Goal: Task Accomplishment & Management: Use online tool/utility

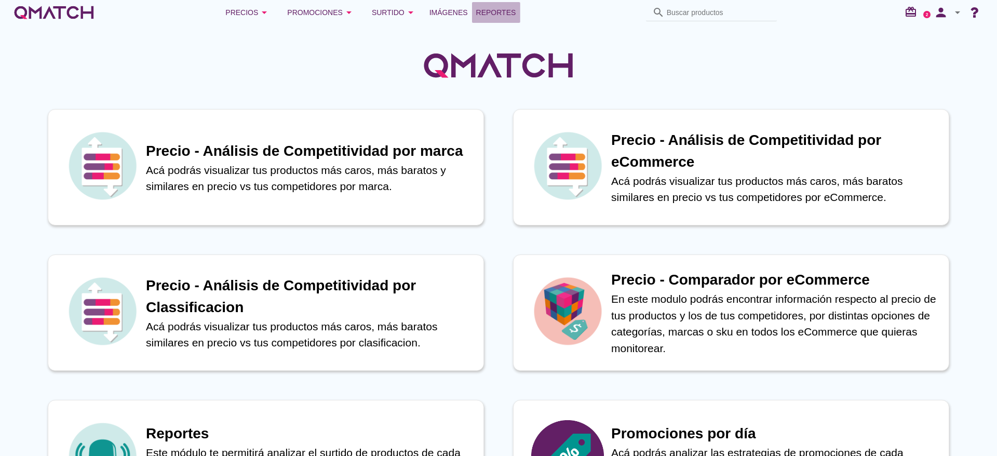
click at [504, 15] on span "Reportes" at bounding box center [496, 12] width 40 height 12
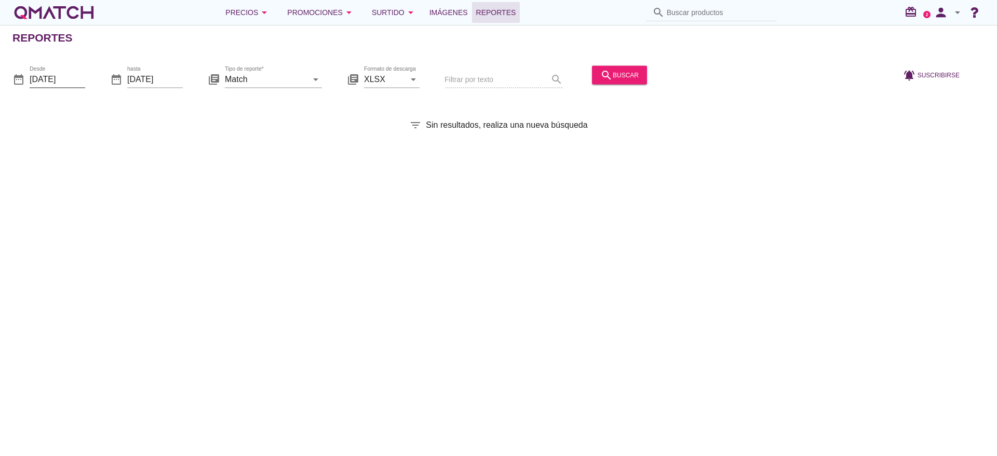
click at [72, 80] on input "[DATE]" at bounding box center [58, 79] width 56 height 17
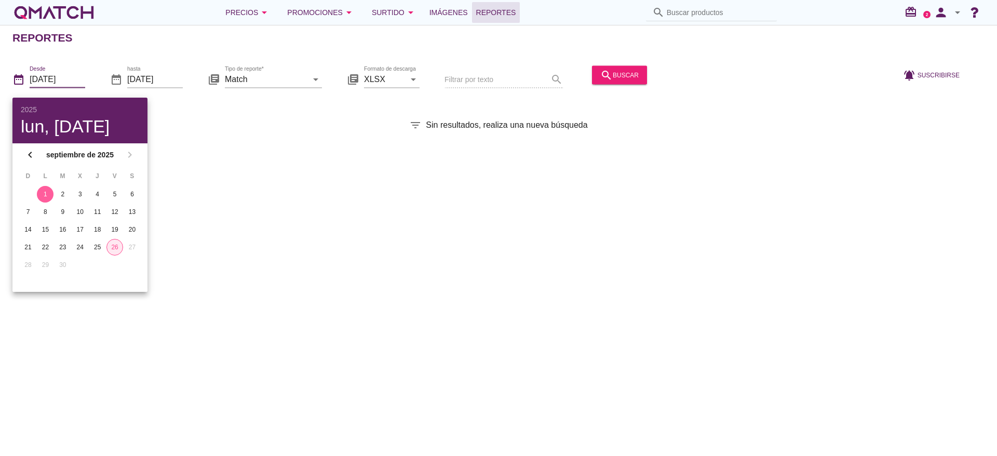
click at [113, 252] on button "26" at bounding box center [114, 247] width 17 height 17
type input "[DATE]"
click at [313, 83] on icon "arrow_drop_down" at bounding box center [315, 79] width 12 height 12
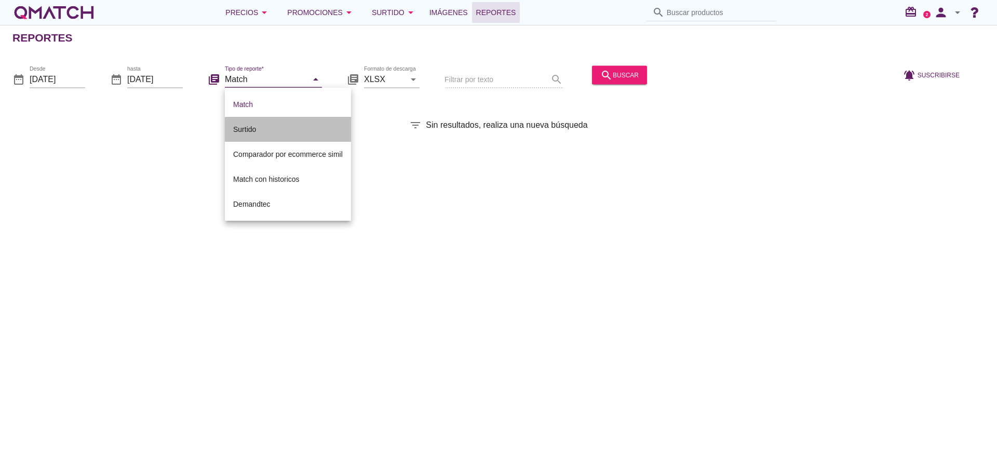
click at [302, 136] on div "Surtido" at bounding box center [288, 129] width 110 height 25
type input "Surtido"
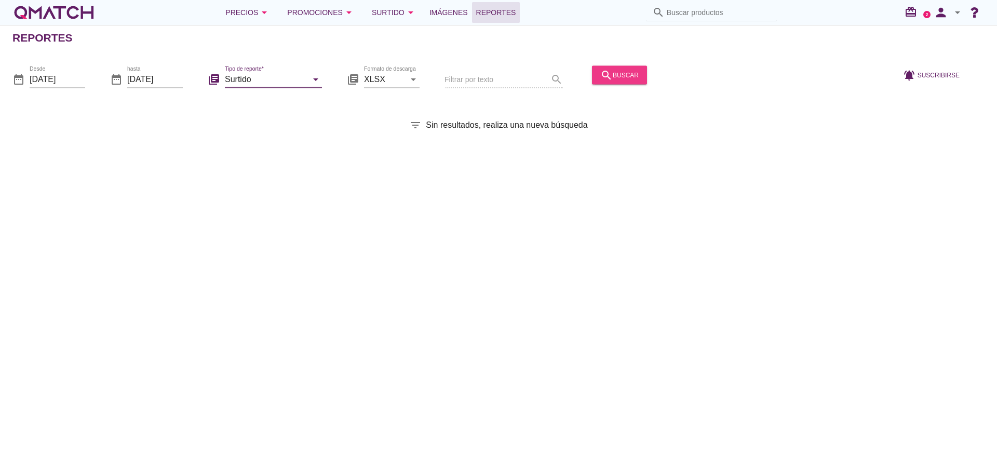
click at [630, 75] on div "search buscar" at bounding box center [619, 75] width 38 height 12
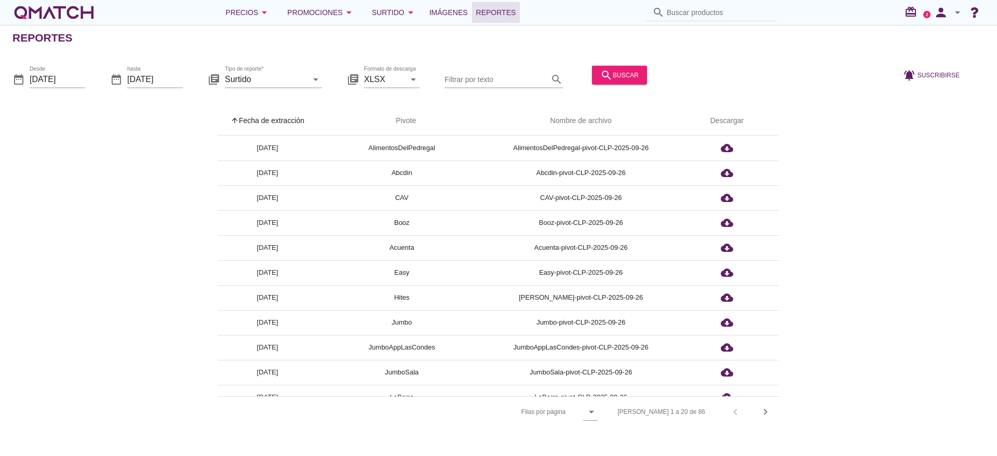
click at [479, 81] on input "Filtrar por texto" at bounding box center [496, 79] width 104 height 17
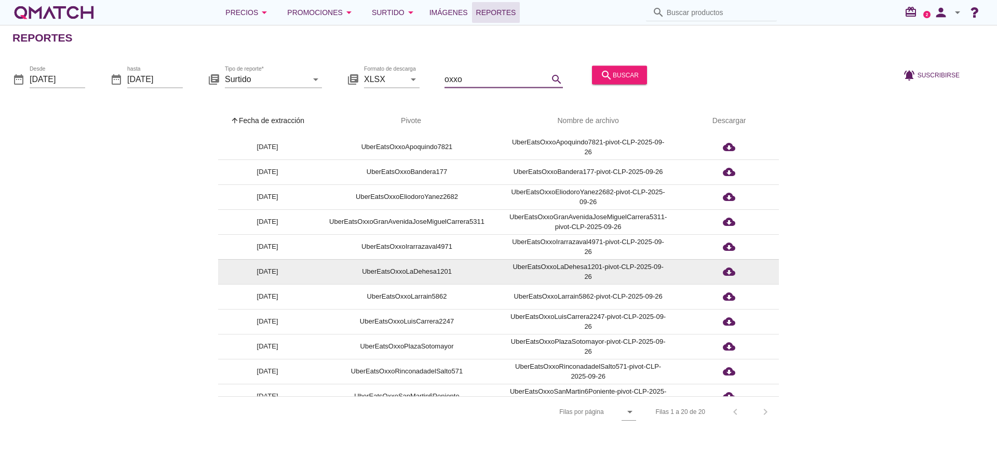
scroll to position [238, 0]
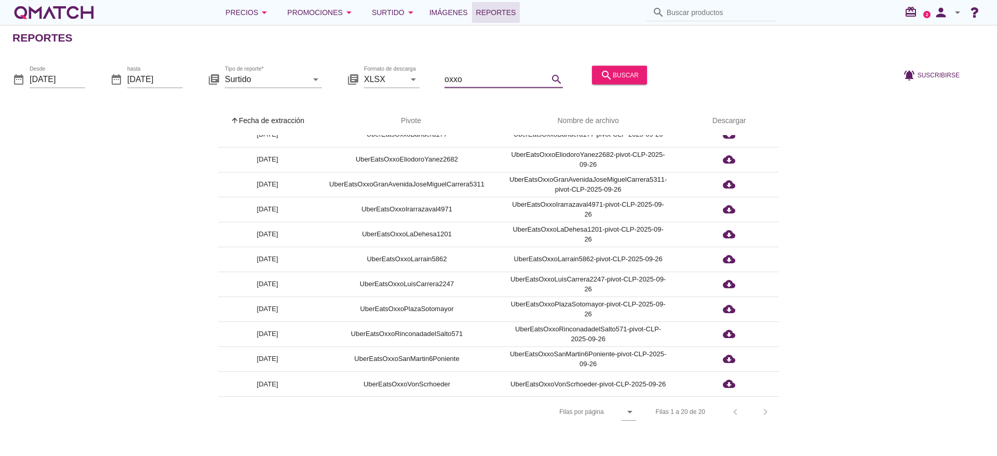
type input "oxxo"
click at [765, 412] on div "[PERSON_NAME] 1 a 20 de 20 chevron_left chevron_right" at bounding box center [710, 411] width 135 height 25
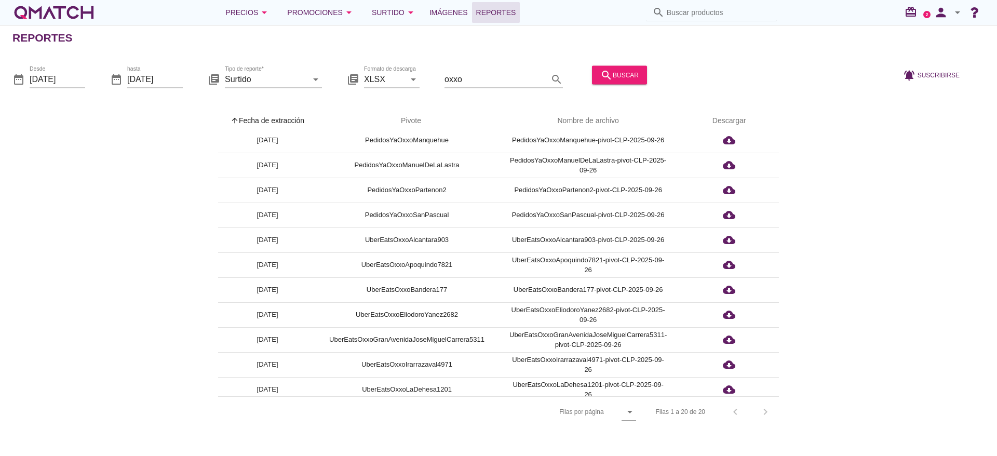
scroll to position [0, 0]
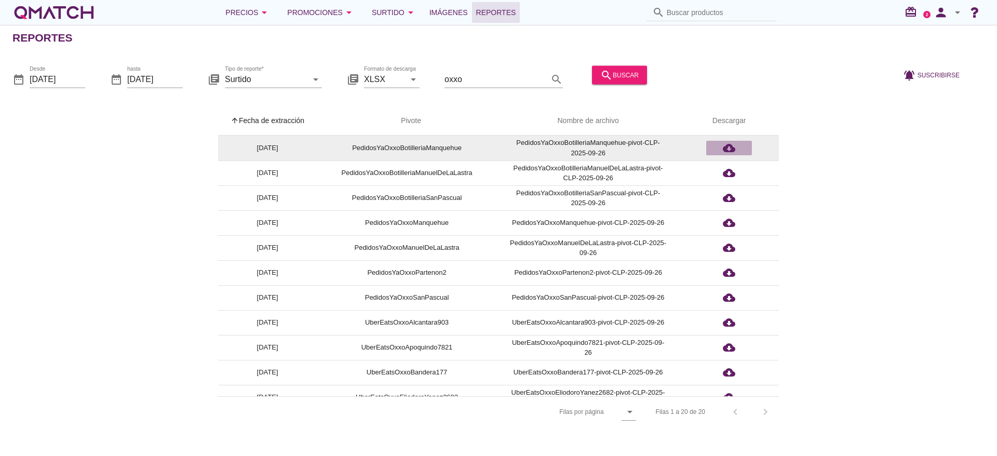
click at [728, 148] on icon "cloud_download" at bounding box center [729, 148] width 12 height 12
